Goal: Use online tool/utility: Utilize a website feature to perform a specific function

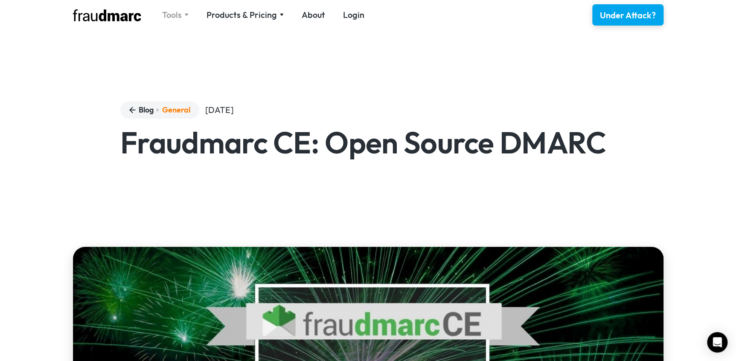
click at [180, 16] on div "Tools" at bounding box center [172, 15] width 20 height 12
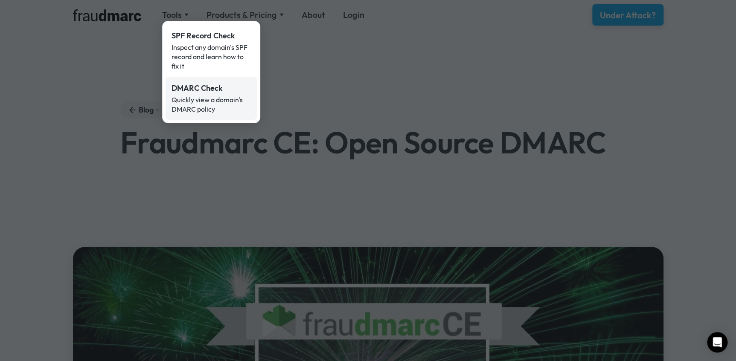
click at [213, 100] on div "Quickly view a domain's DMARC policy" at bounding box center [211, 104] width 79 height 19
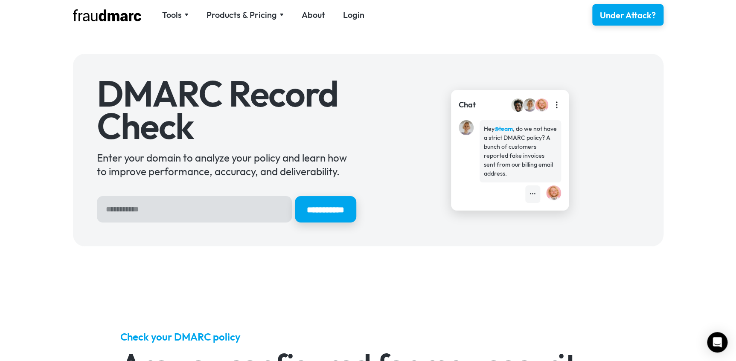
click at [181, 209] on input "Hero Sign Up Form" at bounding box center [194, 209] width 195 height 26
drag, startPoint x: 181, startPoint y: 209, endPoint x: 140, endPoint y: 209, distance: 41.8
click at [140, 209] on input "Hero Sign Up Form" at bounding box center [194, 209] width 195 height 26
click at [253, 17] on div "Products & Pricing" at bounding box center [242, 15] width 70 height 12
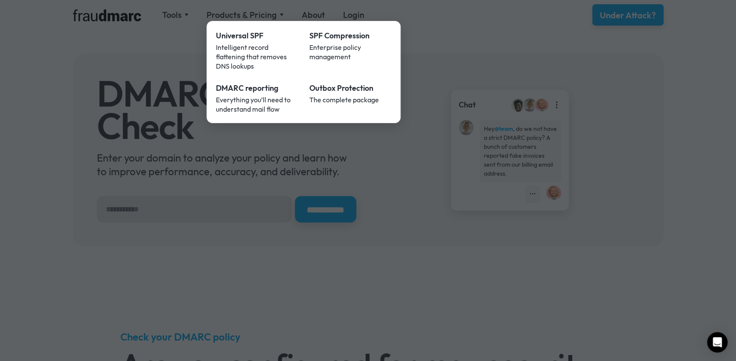
click at [434, 65] on div at bounding box center [368, 180] width 736 height 361
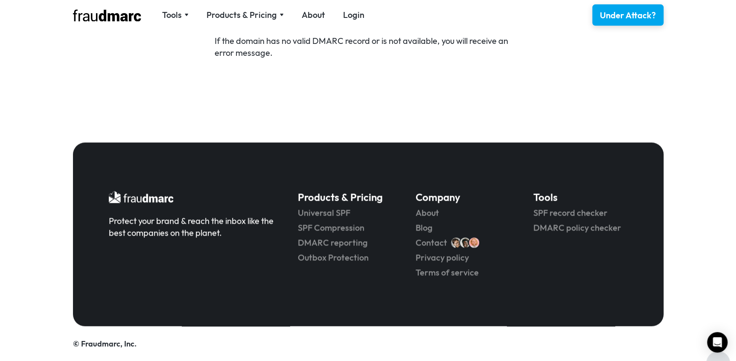
scroll to position [515, 0]
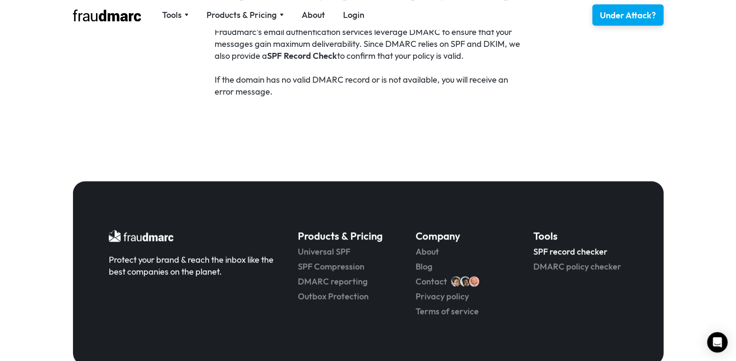
click at [585, 253] on link "SPF record checker" at bounding box center [580, 252] width 94 height 12
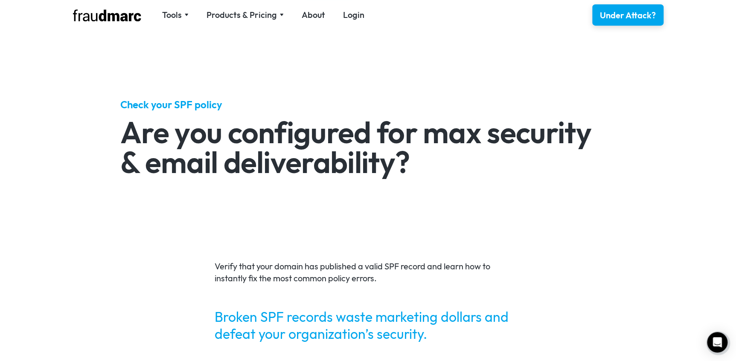
scroll to position [116, 0]
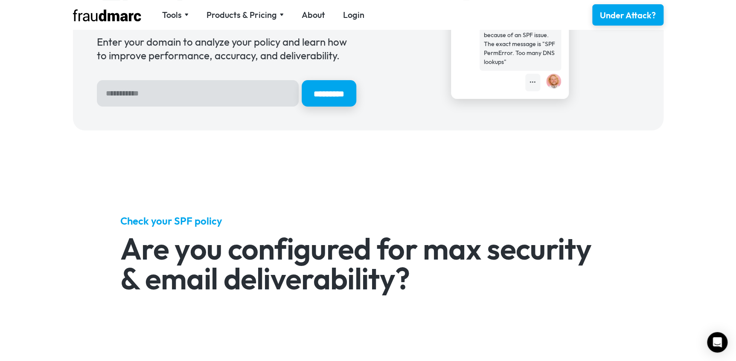
drag, startPoint x: 164, startPoint y: 93, endPoint x: 14, endPoint y: 72, distance: 151.7
click at [19, 73] on div "SPF Record Check Enter your domain to analyze your policy and learn how to impr…" at bounding box center [368, 34] width 736 height 217
paste input "**********"
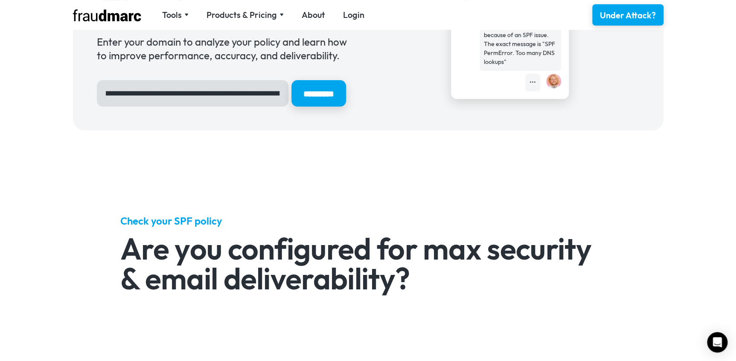
scroll to position [0, 0]
drag, startPoint x: 166, startPoint y: 92, endPoint x: 208, endPoint y: 103, distance: 44.1
click at [208, 103] on input "**********" at bounding box center [193, 93] width 192 height 26
click at [291, 80] on input "*********" at bounding box center [318, 93] width 55 height 26
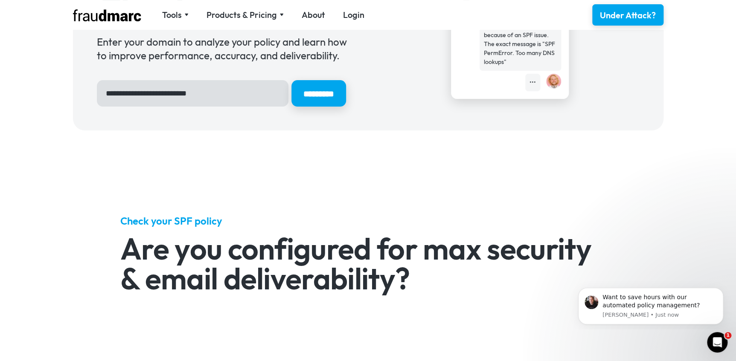
drag, startPoint x: 149, startPoint y: 94, endPoint x: 70, endPoint y: 88, distance: 79.2
click at [75, 91] on div "**********" at bounding box center [368, 34] width 591 height 193
click at [166, 93] on input "**********" at bounding box center [193, 93] width 192 height 26
type input "**********"
click at [342, 93] on input "*********" at bounding box center [318, 94] width 57 height 28
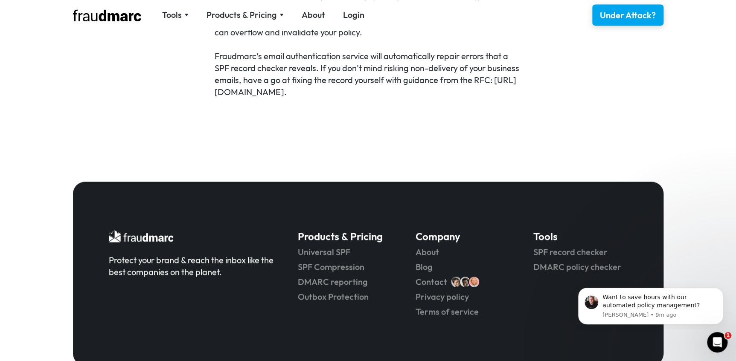
scroll to position [543, 0]
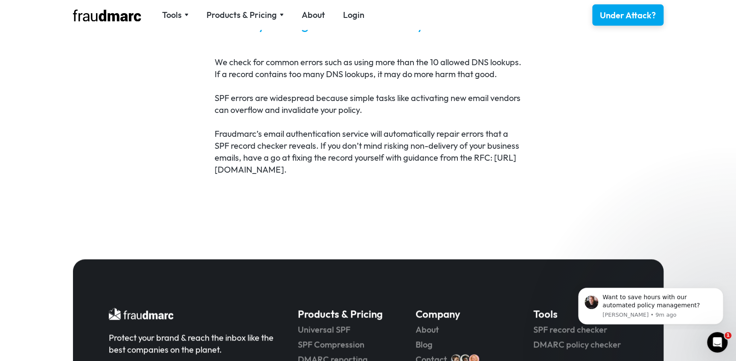
drag, startPoint x: 233, startPoint y: 181, endPoint x: 300, endPoint y: 176, distance: 66.8
click at [300, 176] on p "Fraudmarc’s email authentication service will automatically repair errors that …" at bounding box center [368, 152] width 307 height 48
click at [287, 176] on p "Fraudmarc’s email authentication service will automatically repair errors that …" at bounding box center [368, 152] width 307 height 48
drag, startPoint x: 235, startPoint y: 183, endPoint x: 364, endPoint y: 180, distance: 128.9
click at [364, 176] on p "Fraudmarc’s email authentication service will automatically repair errors that …" at bounding box center [368, 152] width 307 height 48
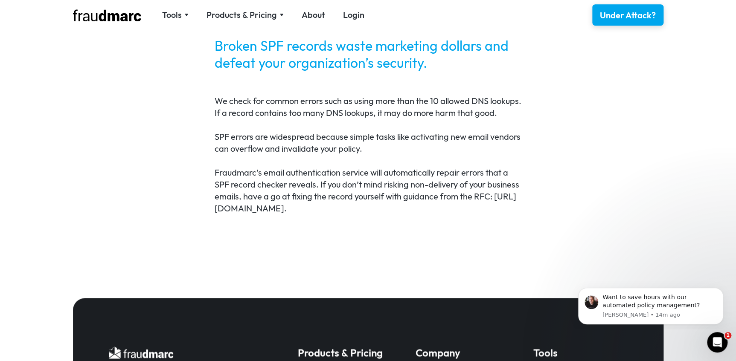
scroll to position [388, 0]
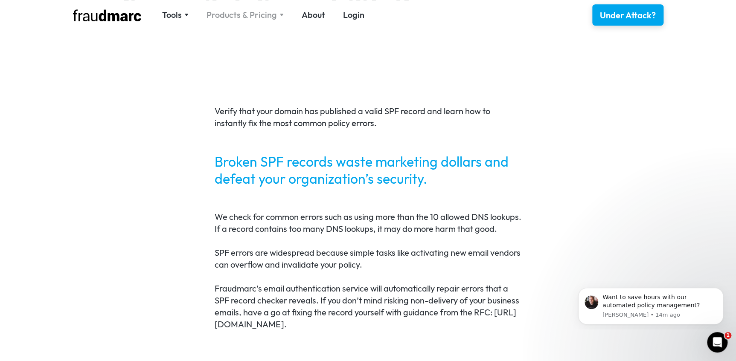
click at [262, 10] on div "Products & Pricing" at bounding box center [242, 15] width 70 height 12
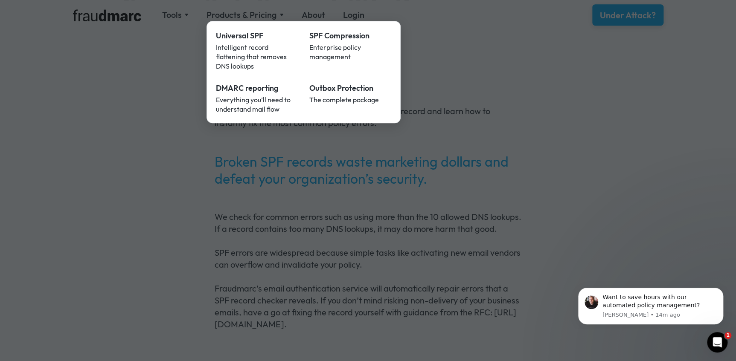
click at [138, 106] on div at bounding box center [368, 180] width 736 height 361
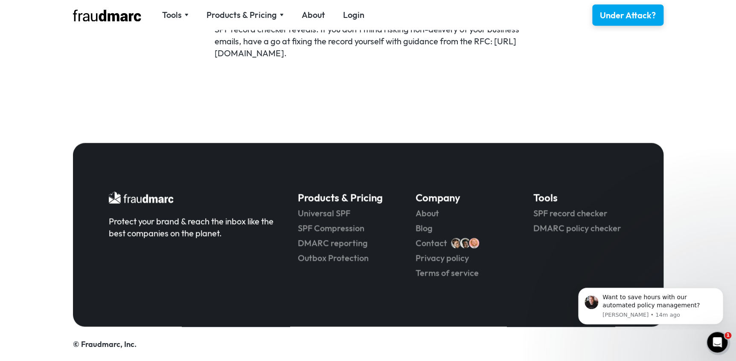
scroll to position [671, 0]
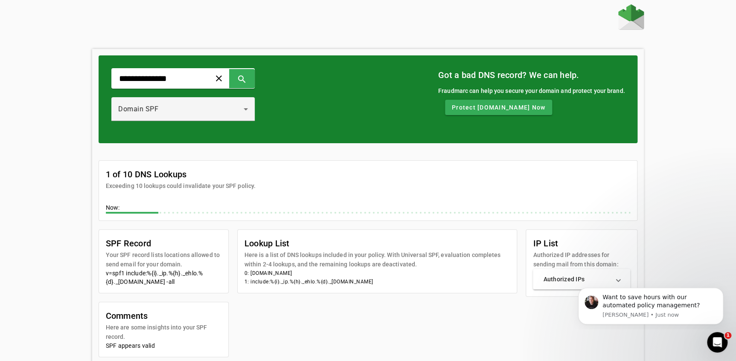
click at [616, 282] on html "Want to save hours with our automated policy management? [PERSON_NAME] • Just n…" at bounding box center [650, 304] width 171 height 49
click at [620, 278] on span at bounding box center [618, 279] width 3 height 9
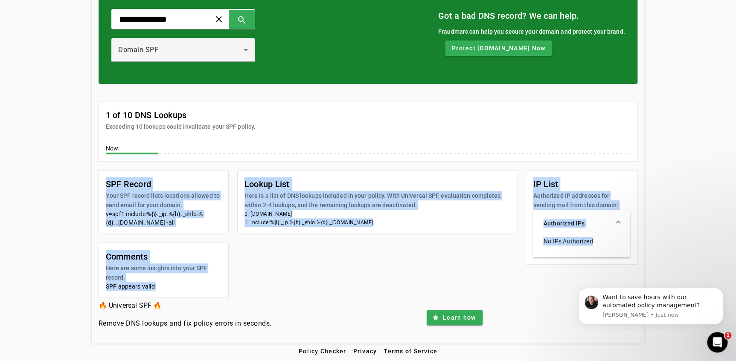
drag, startPoint x: 97, startPoint y: 177, endPoint x: 612, endPoint y: 247, distance: 519.8
click at [612, 247] on div "SPF Record Your SPF record lists locations allowed to send email for your domai…" at bounding box center [368, 234] width 539 height 128
copy div "SPF Record Your SPF record lists locations allowed to send email for your domai…"
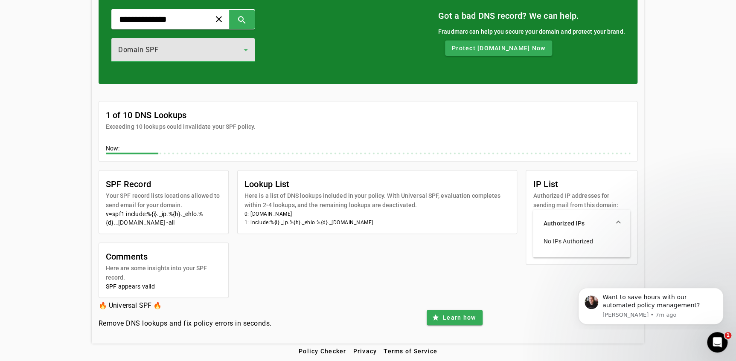
click at [248, 50] on icon at bounding box center [246, 50] width 4 height 2
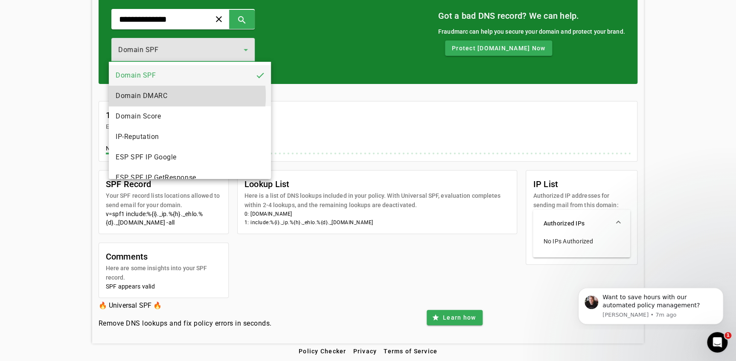
click at [164, 96] on span "Domain DMARC" at bounding box center [142, 96] width 52 height 10
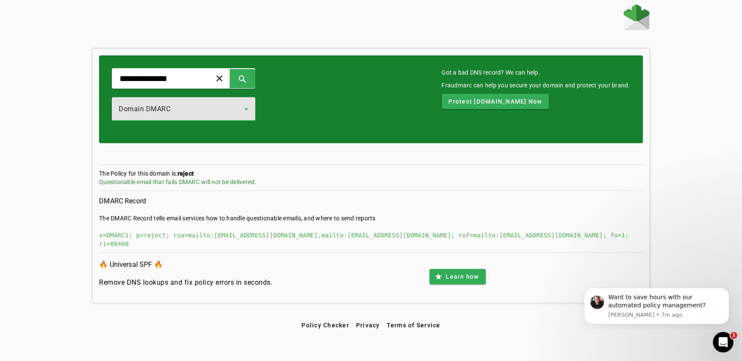
click at [251, 112] on icon at bounding box center [246, 109] width 10 height 10
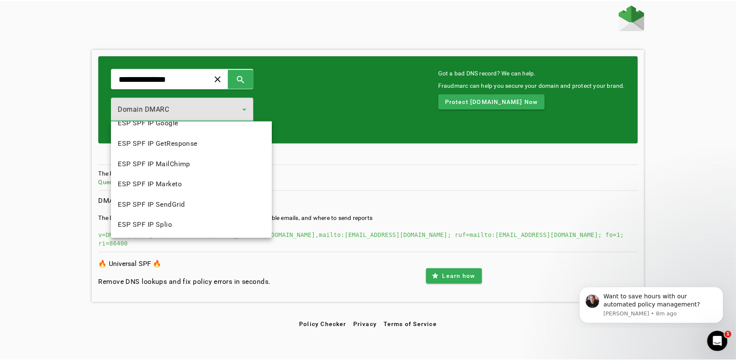
scroll to position [55, 0]
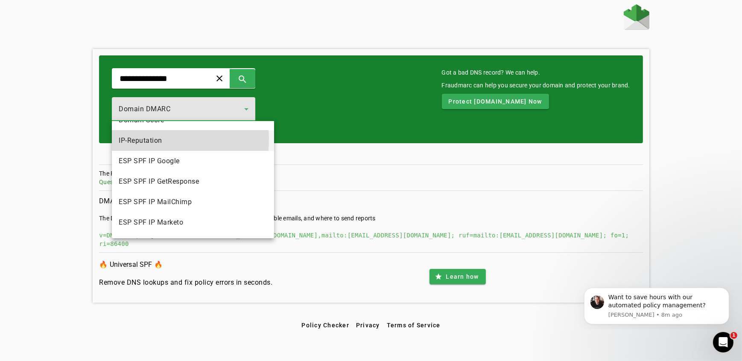
click at [156, 139] on span "IP-Reputation" at bounding box center [141, 141] width 44 height 10
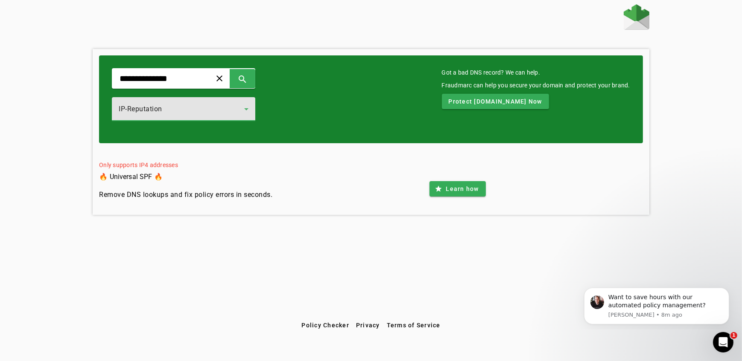
click at [251, 111] on icon at bounding box center [246, 109] width 10 height 10
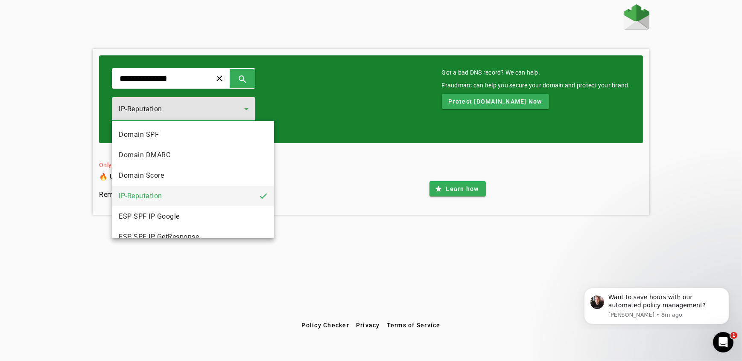
click at [167, 216] on span "ESP SPF IP Google" at bounding box center [149, 217] width 61 height 10
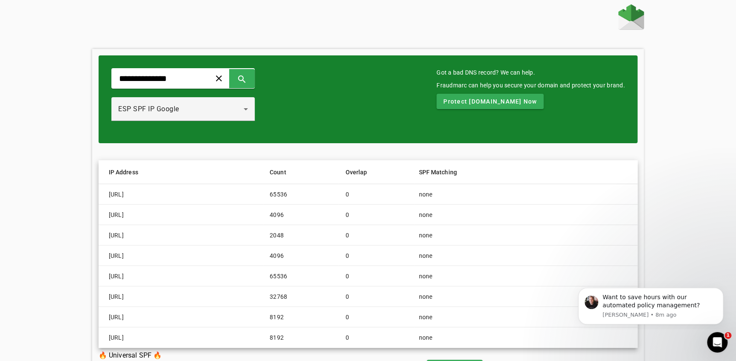
scroll to position [50, 0]
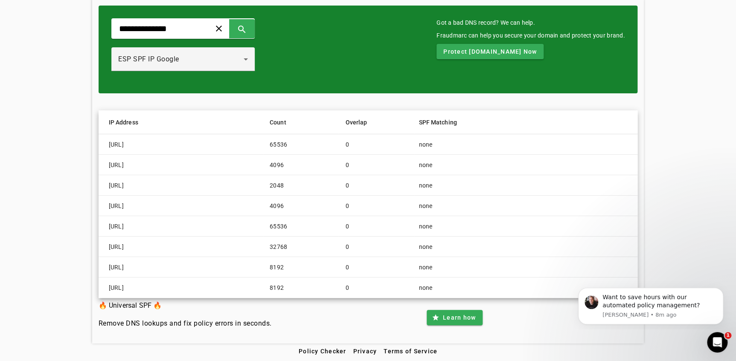
drag, startPoint x: 102, startPoint y: 142, endPoint x: 367, endPoint y: 283, distance: 299.7
click at [367, 283] on mat-table "IP Address Count Overlap SPF Matching 74.125.0.0/16 65536 0 none 172.217.32.0/2…" at bounding box center [368, 205] width 539 height 188
copy mat-table "74.125.0.0/16 65536 0 none 172.217.32.0/20 4096 0 none 172.253.56.0/21 2048 0 n…"
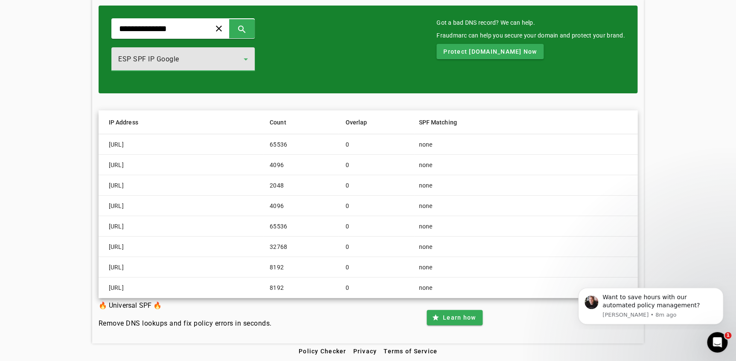
click at [251, 60] on icon at bounding box center [246, 59] width 10 height 10
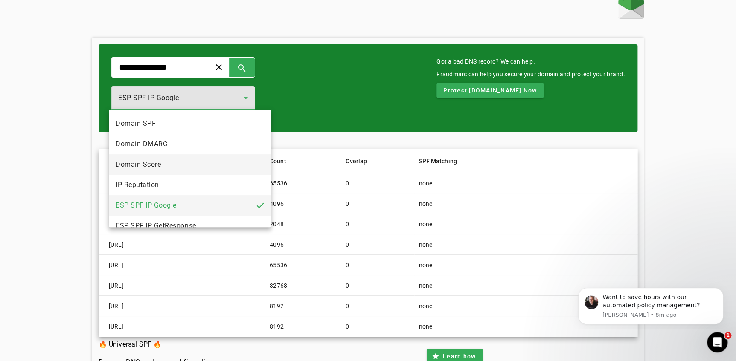
scroll to position [38, 0]
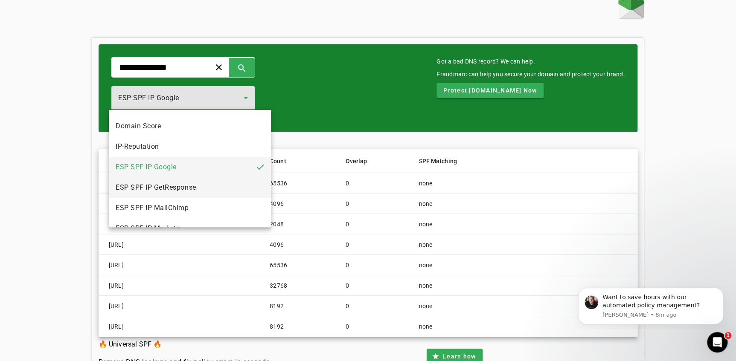
click at [147, 191] on span "ESP SPF IP GetResponse" at bounding box center [156, 188] width 80 height 10
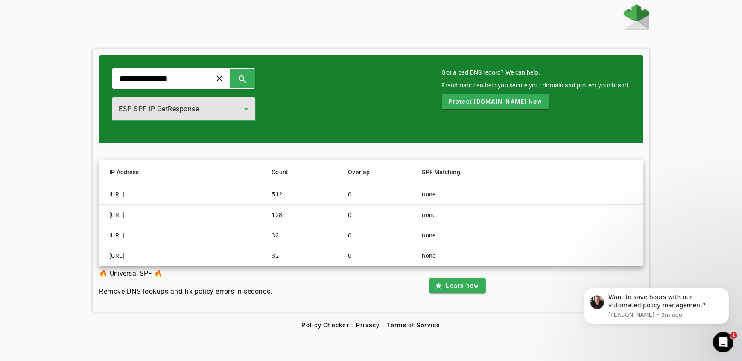
click at [244, 105] on div "ESP SPF IP GetResponse" at bounding box center [181, 109] width 125 height 10
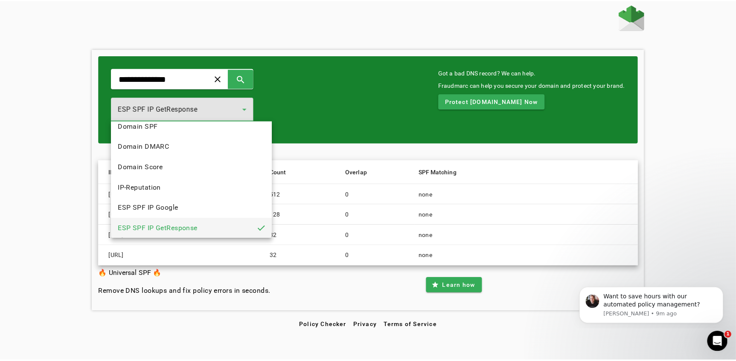
scroll to position [94, 0]
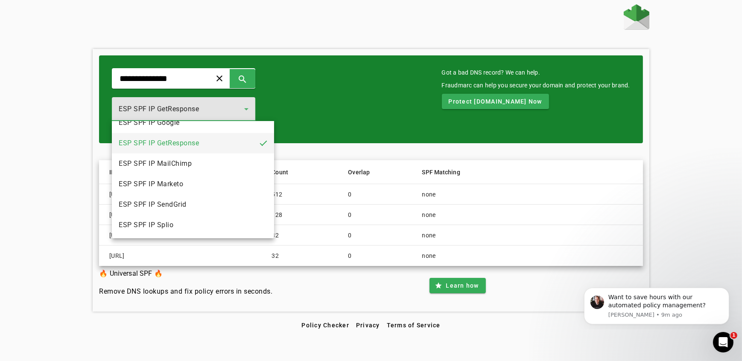
click at [384, 86] on div at bounding box center [371, 180] width 742 height 361
